Goal: Navigation & Orientation: Find specific page/section

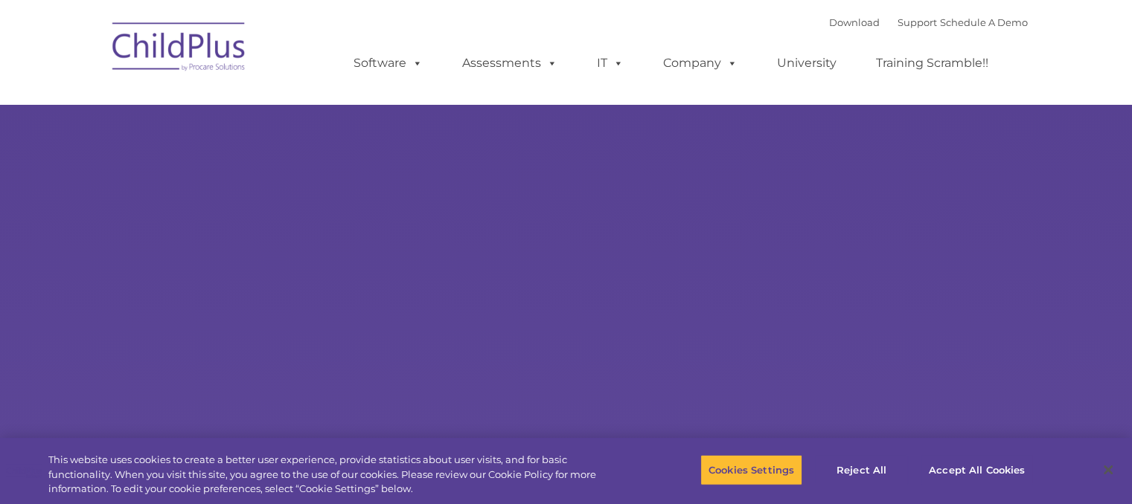
select select "MEDIUM"
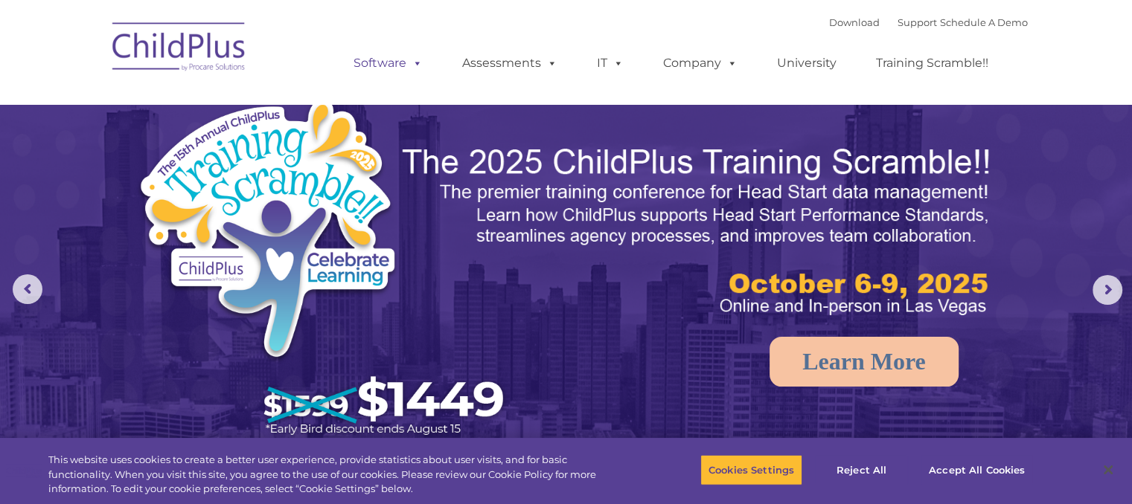
click at [414, 66] on span at bounding box center [414, 63] width 16 height 14
click at [373, 63] on link "Software" at bounding box center [388, 63] width 99 height 30
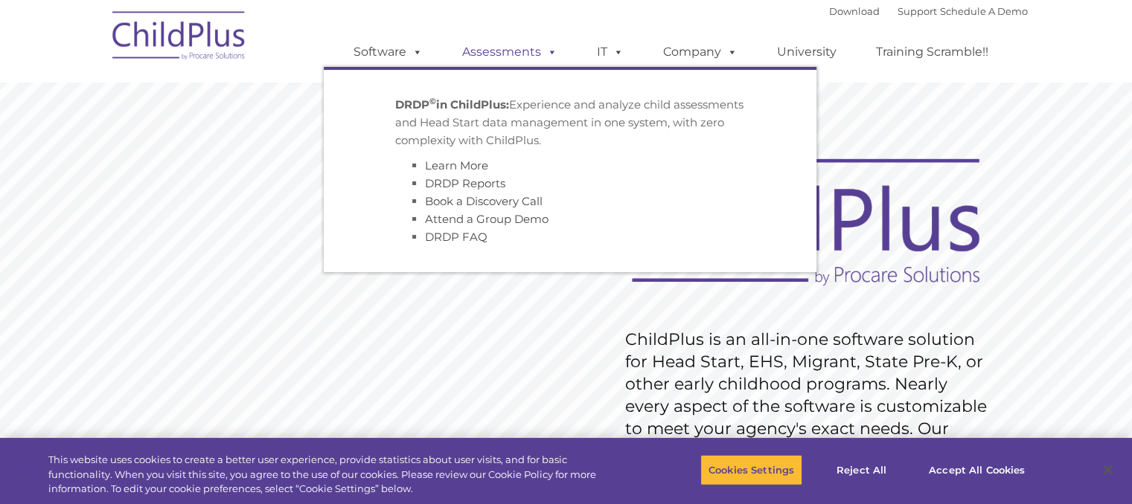
click at [540, 60] on link "Assessments" at bounding box center [509, 52] width 125 height 30
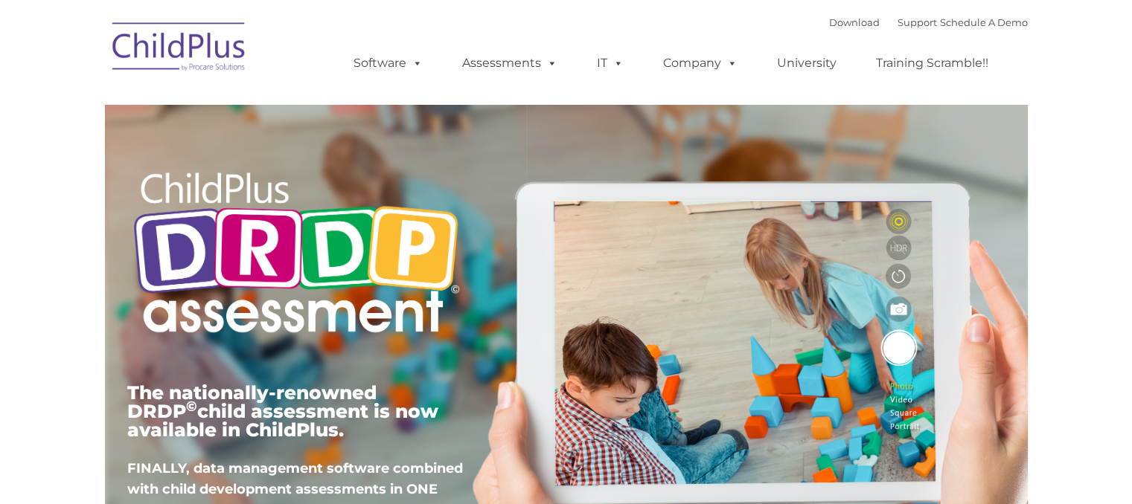
type input ""
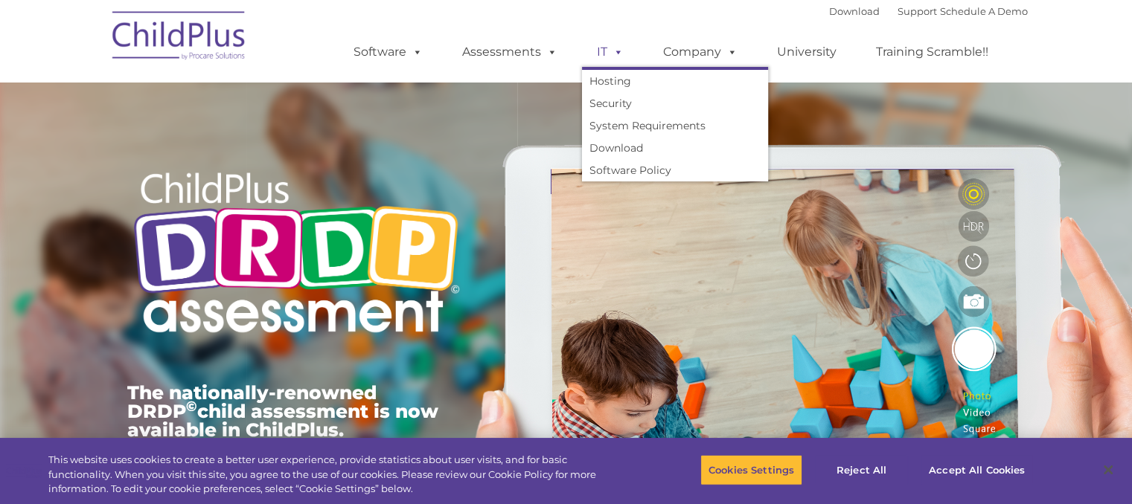
click at [605, 47] on link "IT" at bounding box center [610, 52] width 57 height 30
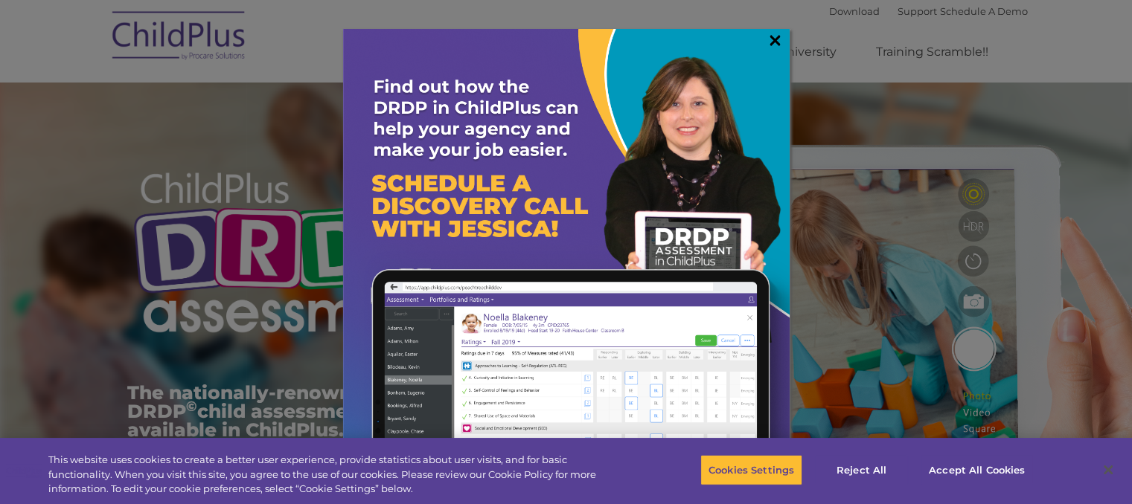
click at [777, 46] on link "×" at bounding box center [774, 40] width 17 height 15
